Goal: Task Accomplishment & Management: Use online tool/utility

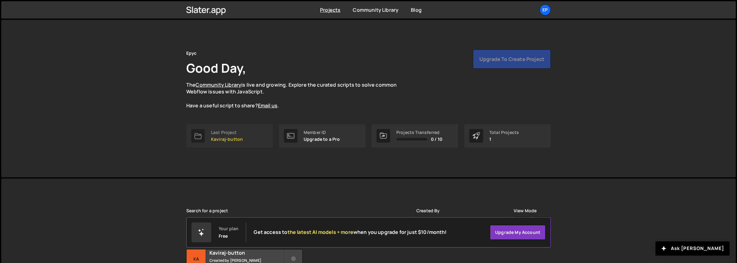
click at [227, 138] on p "Kaviraj-button" at bounding box center [227, 139] width 32 height 5
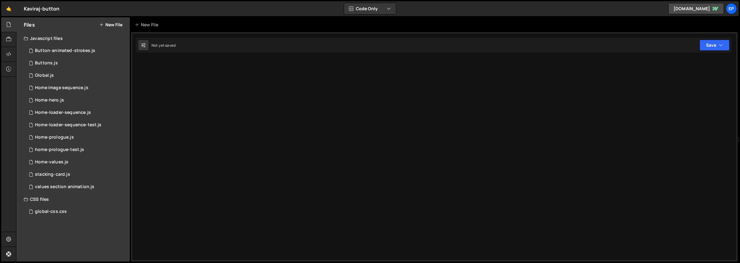
click at [227, 138] on div at bounding box center [434, 146] width 606 height 229
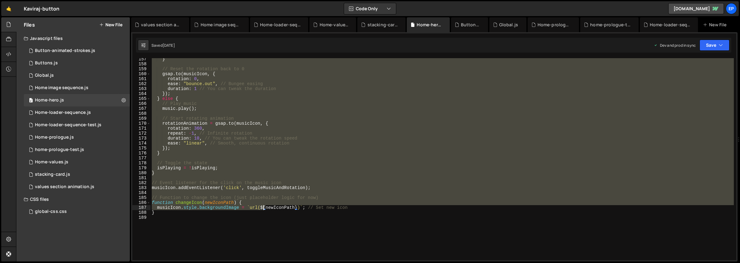
scroll to position [773, 0]
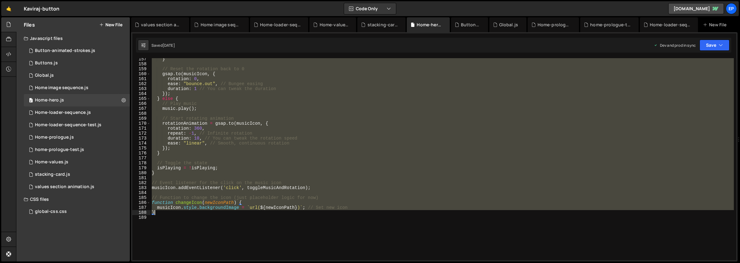
drag, startPoint x: 166, startPoint y: 108, endPoint x: 258, endPoint y: 212, distance: 139.2
click at [258, 212] on div "} // Reset the rotation back to 0 gsap . to ( musicIcon , { rotation : 0 , ease…" at bounding box center [441, 163] width 583 height 212
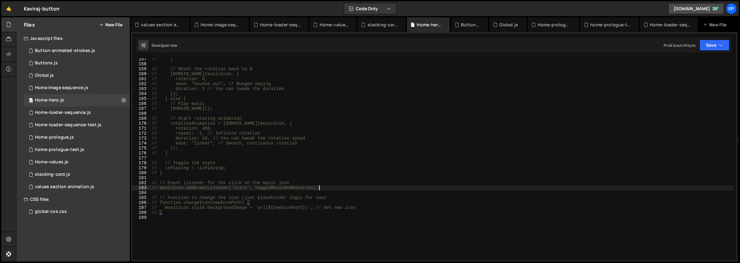
click at [373, 190] on div "// } // // Reset the rotation back to 0 // gsap.to(musicIcon, { // rotation: 0,…" at bounding box center [441, 163] width 583 height 212
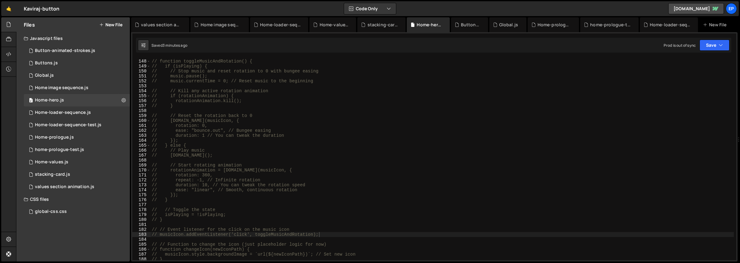
scroll to position [745, 0]
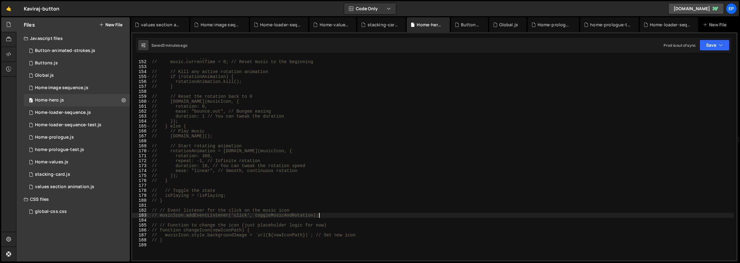
click at [169, 241] on div "// music.pause(); // music.currentTime = 0; // Reset music to the beginning // …" at bounding box center [441, 160] width 583 height 212
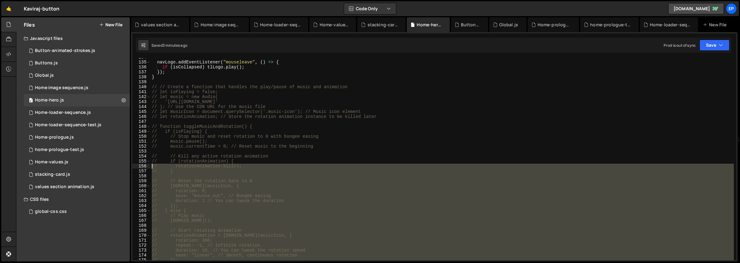
scroll to position [661, 0]
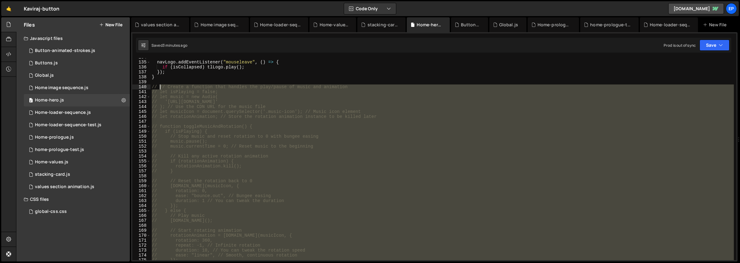
drag, startPoint x: 170, startPoint y: 241, endPoint x: 158, endPoint y: 87, distance: 154.3
click at [158, 87] on div "navLogo . addEventListener ( "mouseleave" , ( ) => { if ( isCollapsed ) tlLogo …" at bounding box center [441, 161] width 583 height 212
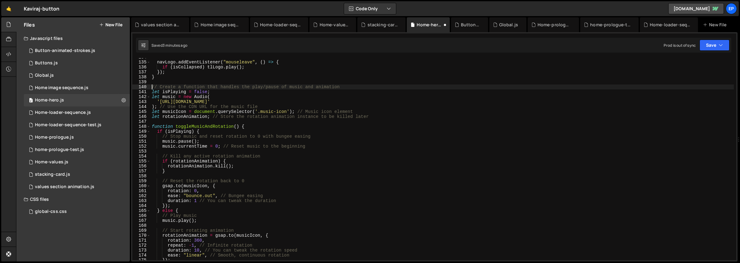
click at [365, 187] on div "navLogo . addEventListener ( "mouseleave" , ( ) => { if ( isCollapsed ) tlLogo …" at bounding box center [441, 161] width 583 height 212
type textarea "gsap.to(musicIcon, {"
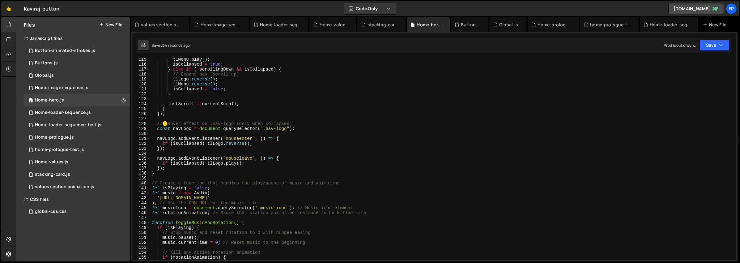
scroll to position [488, 0]
